Goal: Use online tool/utility: Utilize a website feature to perform a specific function

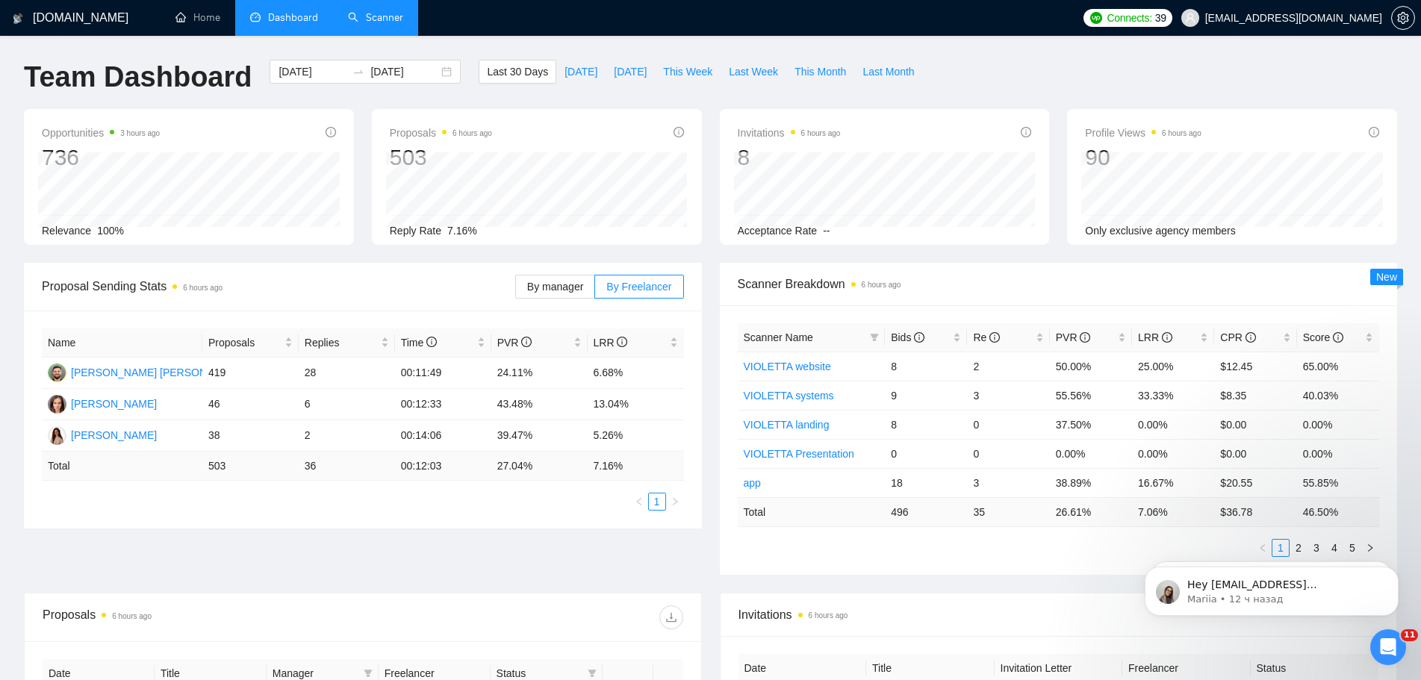
click at [375, 24] on link "Scanner" at bounding box center [375, 17] width 55 height 13
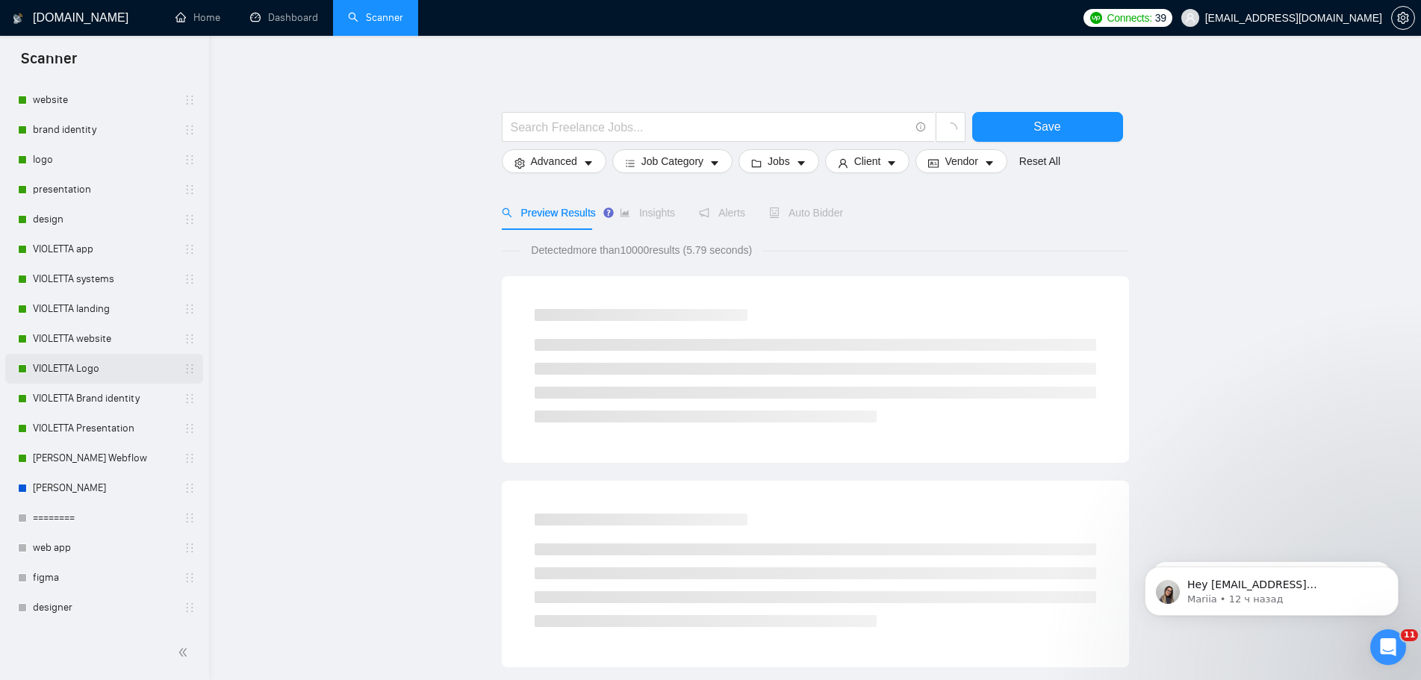
scroll to position [543, 0]
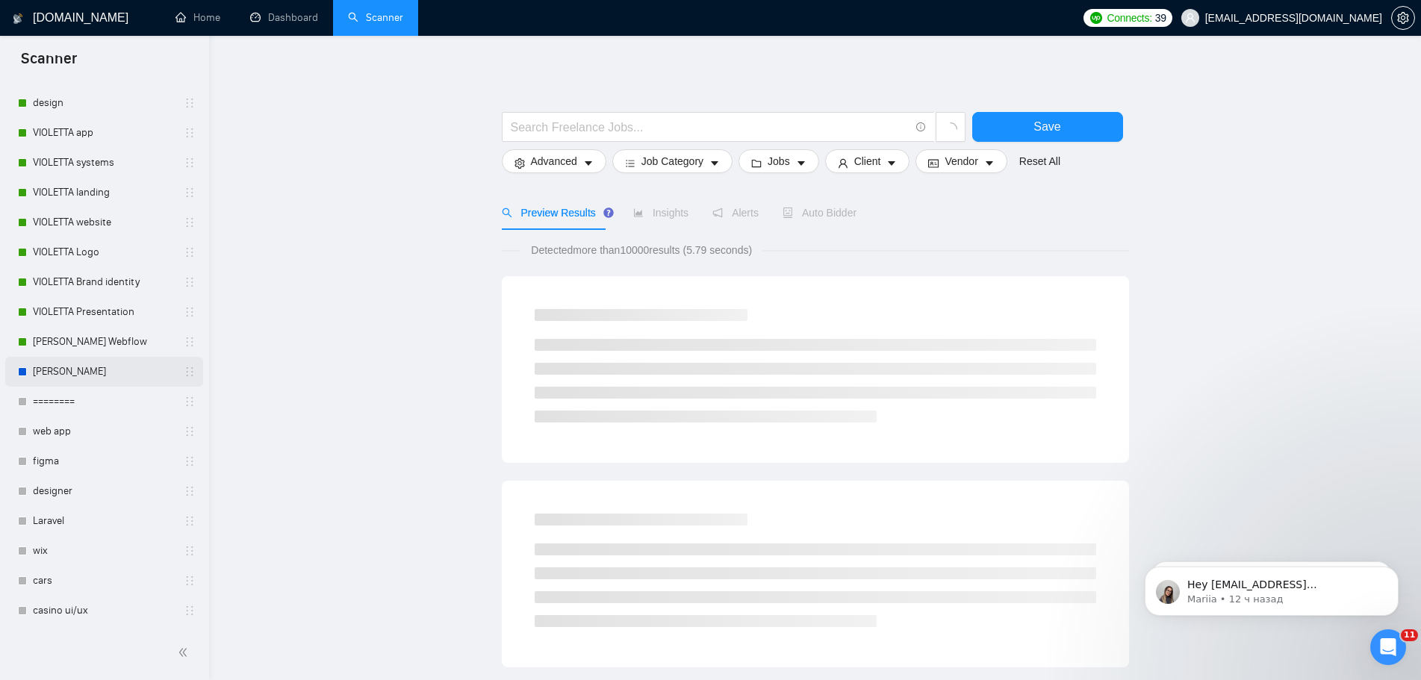
click at [89, 373] on link "[PERSON_NAME]" at bounding box center [104, 372] width 142 height 30
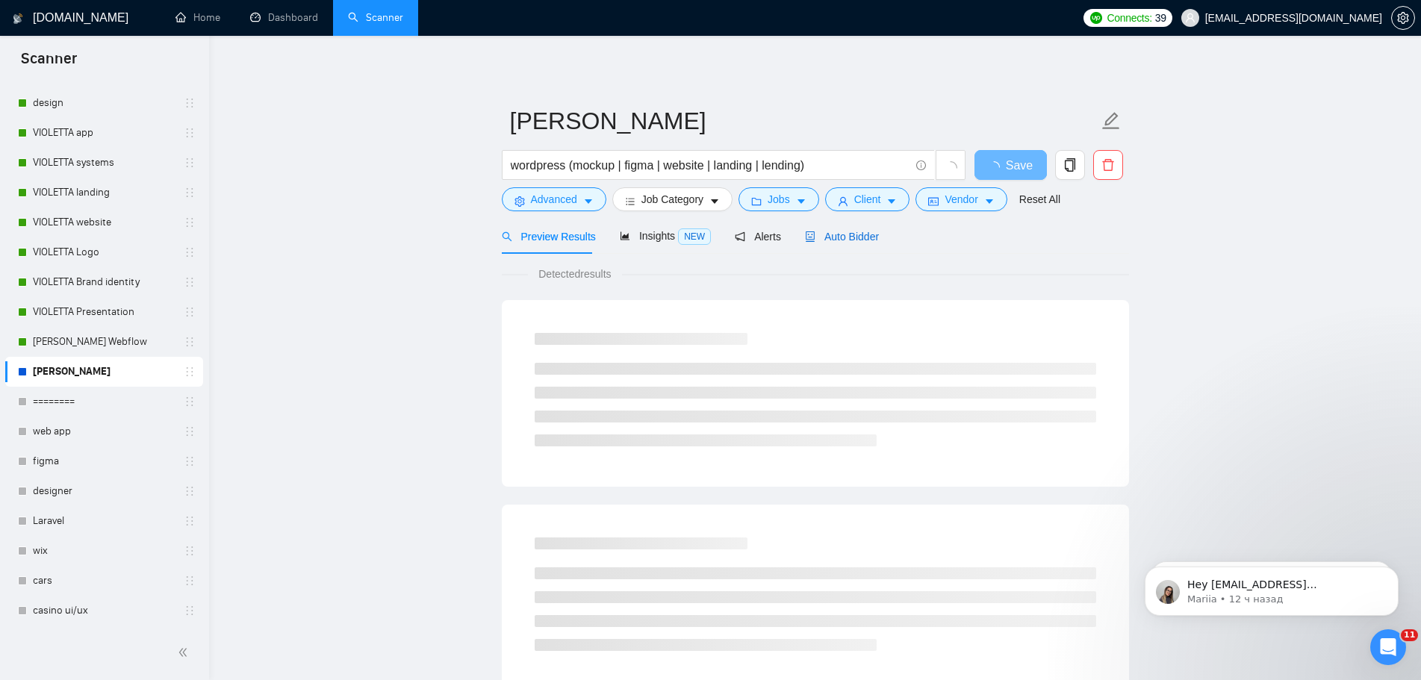
click at [845, 238] on span "Auto Bidder" at bounding box center [842, 237] width 74 height 12
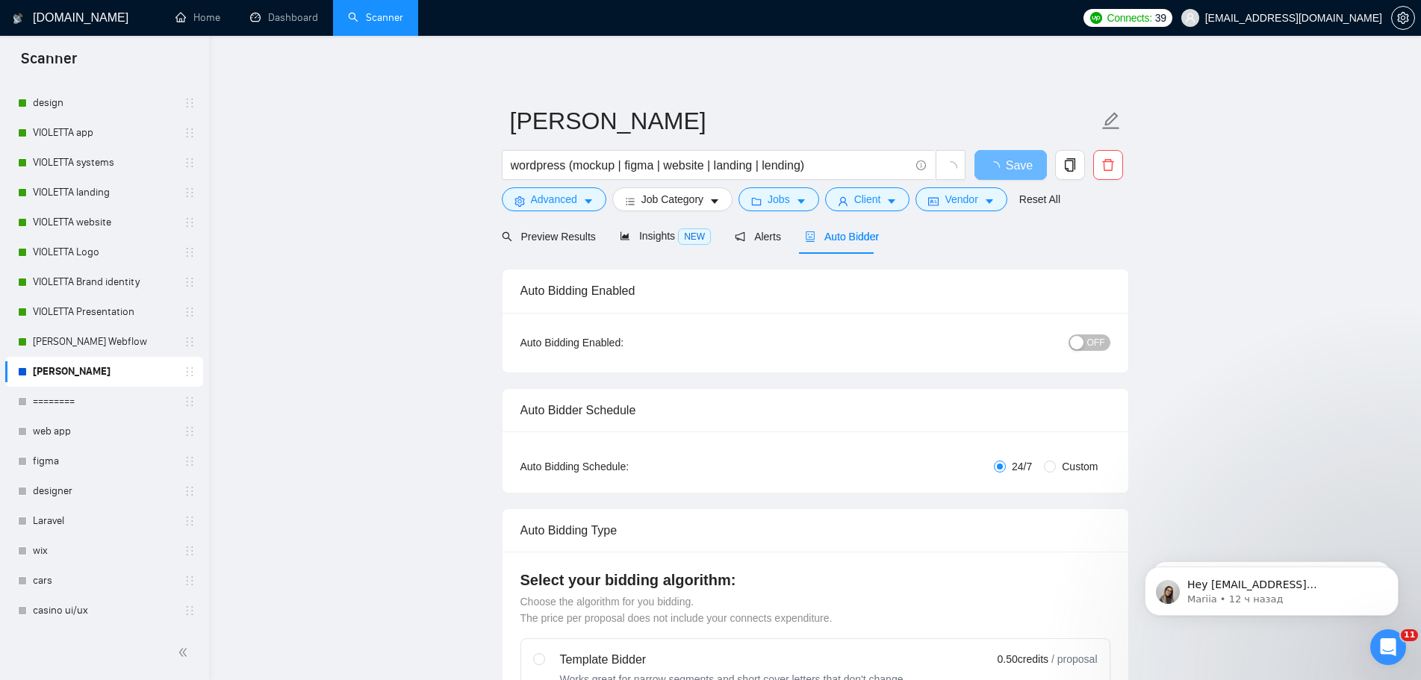
radio input "false"
radio input "true"
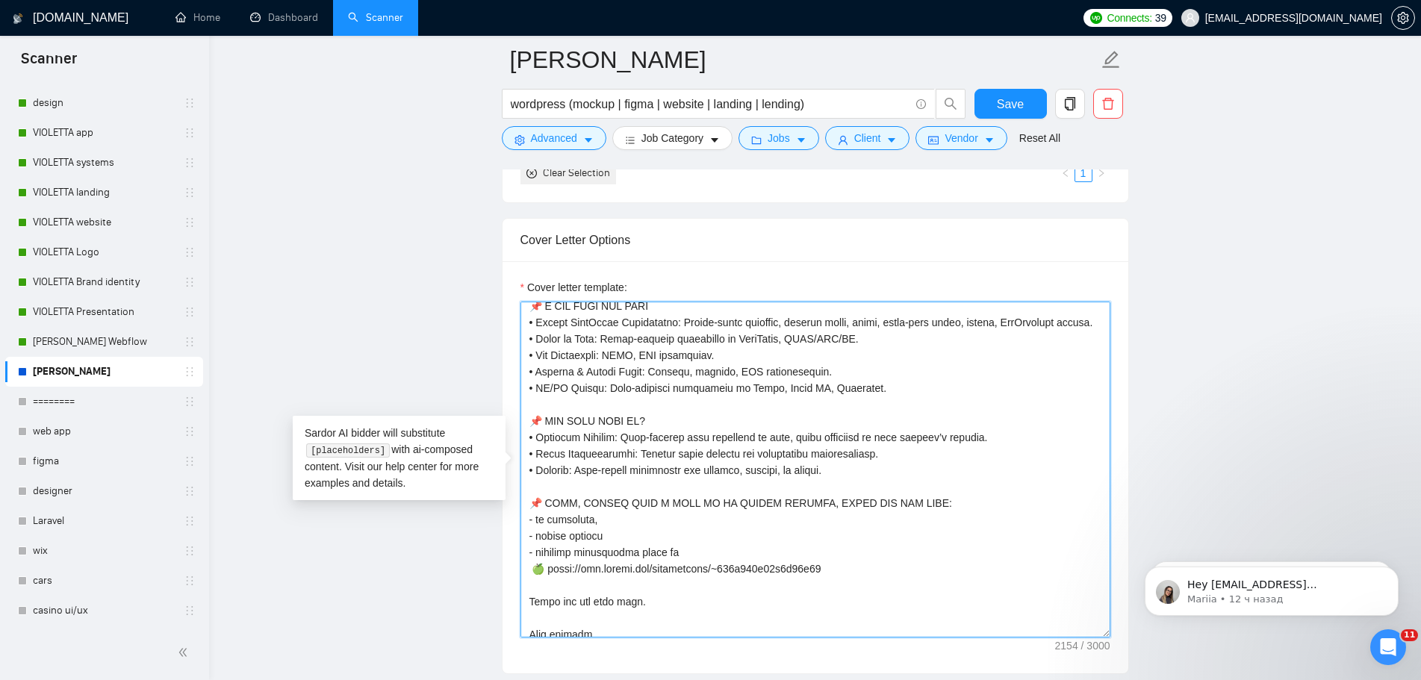
scroll to position [444, 0]
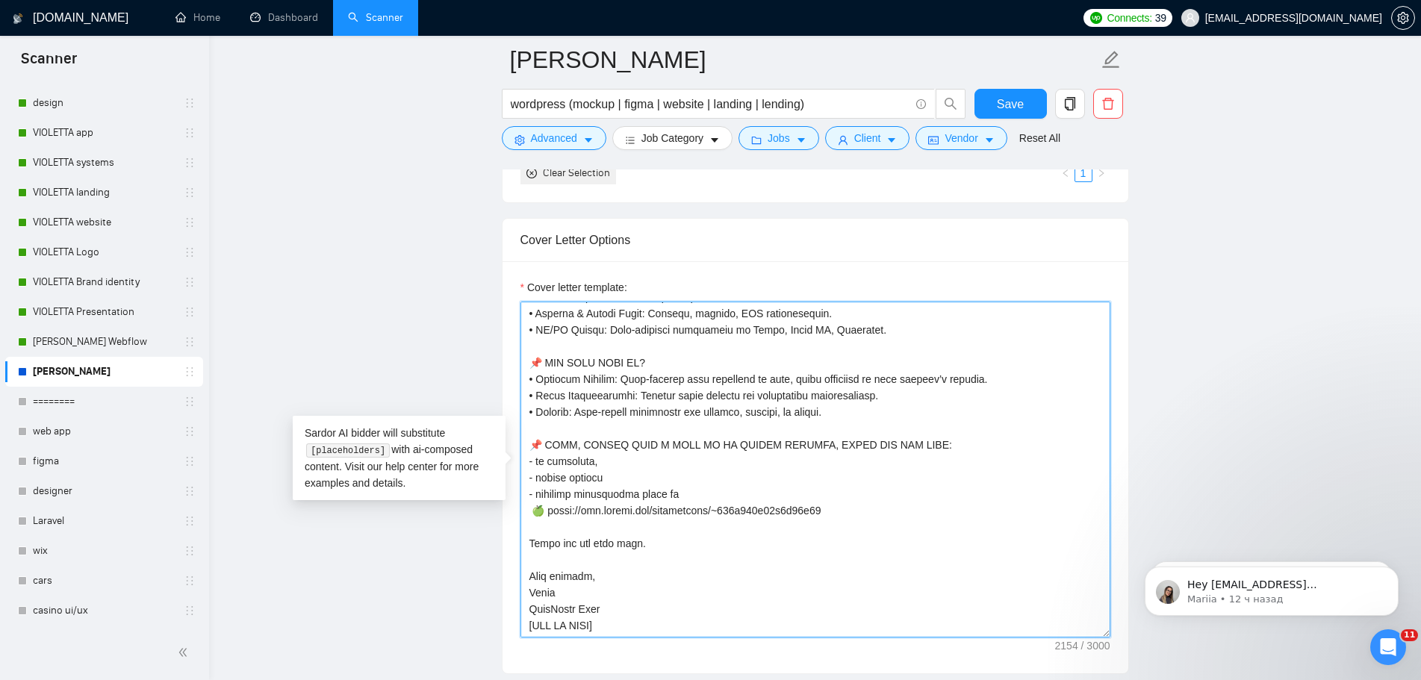
drag, startPoint x: 532, startPoint y: 394, endPoint x: 866, endPoint y: 609, distance: 396.5
click at [866, 609] on textarea "Cover letter template:" at bounding box center [816, 470] width 590 height 336
